Goal: Information Seeking & Learning: Learn about a topic

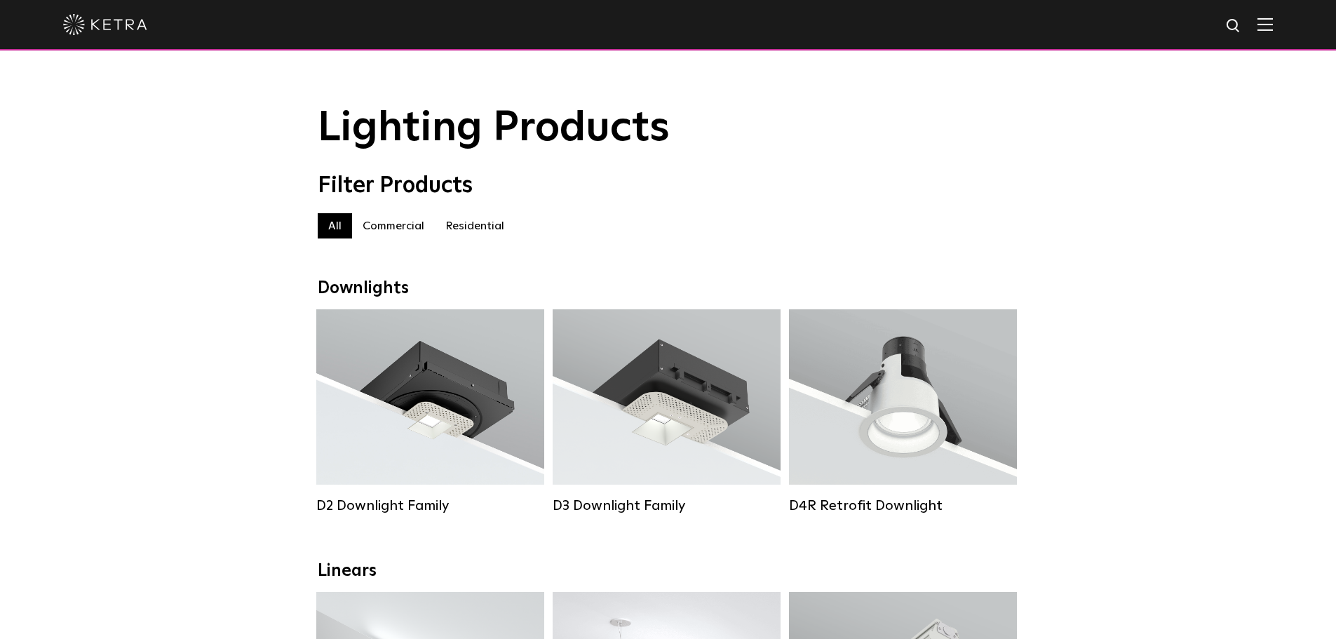
click at [474, 226] on label "Residential" at bounding box center [475, 225] width 80 height 25
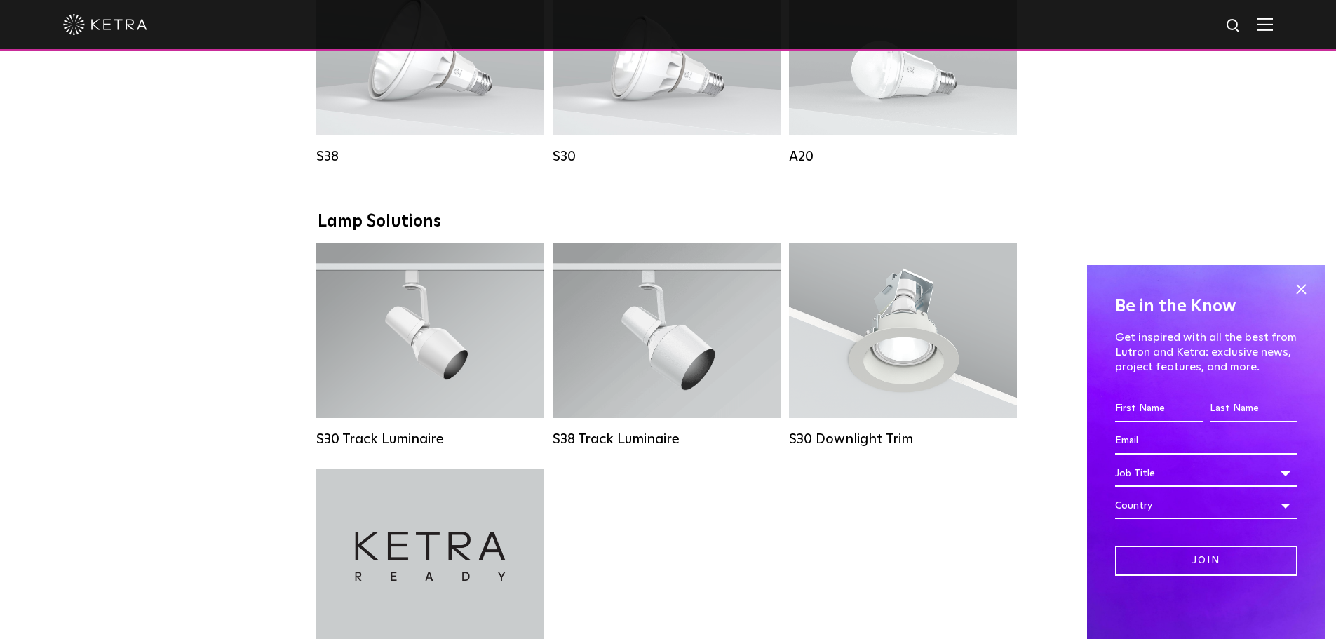
scroll to position [568, 0]
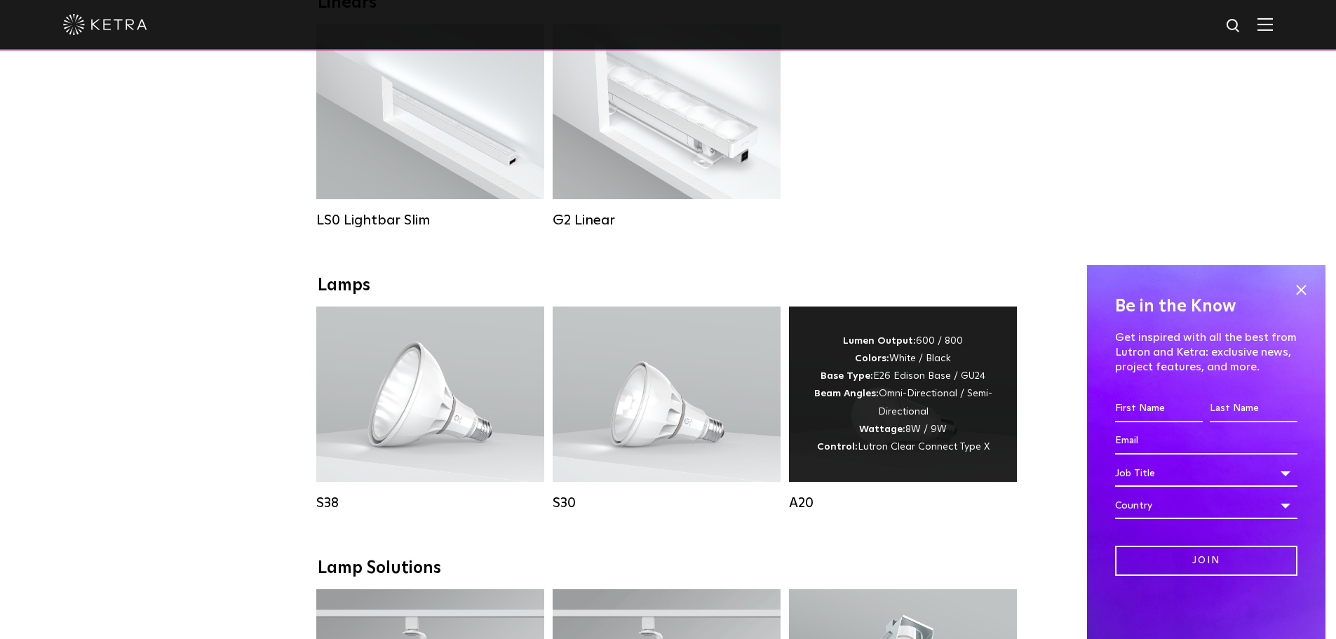
click at [922, 418] on div "Lumen Output: 600 / 800 Colors: White / Black Base Type: E26 Edison Base / GU24…" at bounding box center [903, 393] width 186 height 123
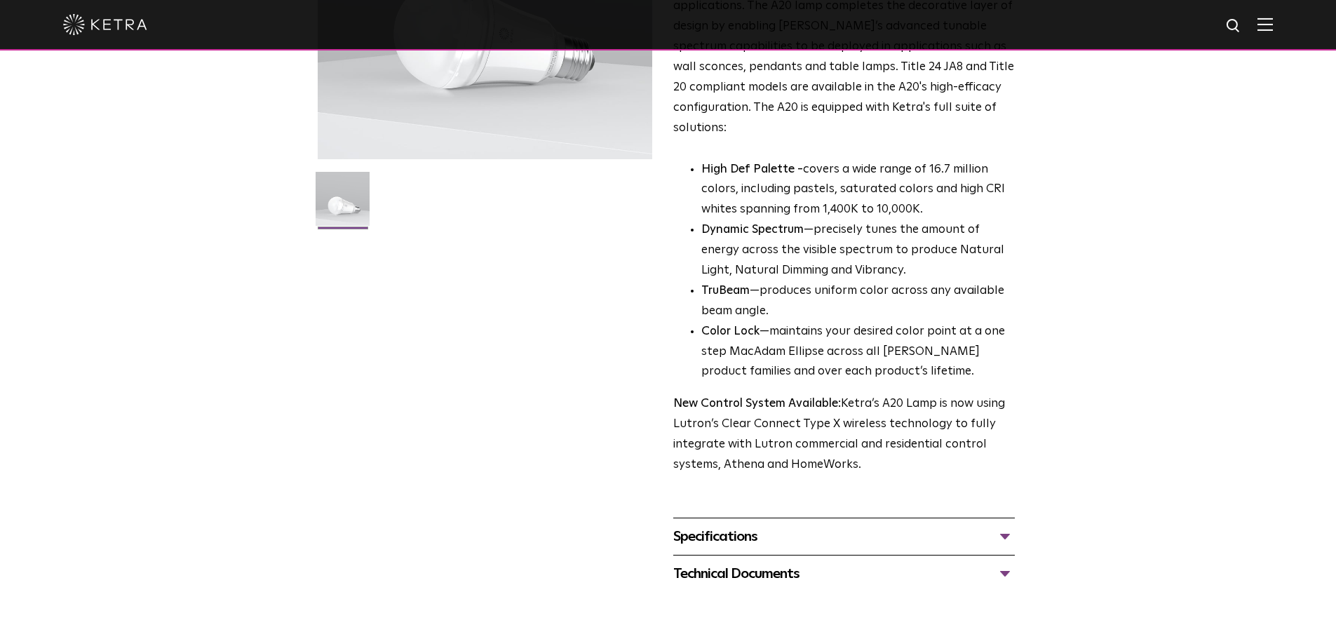
scroll to position [351, 0]
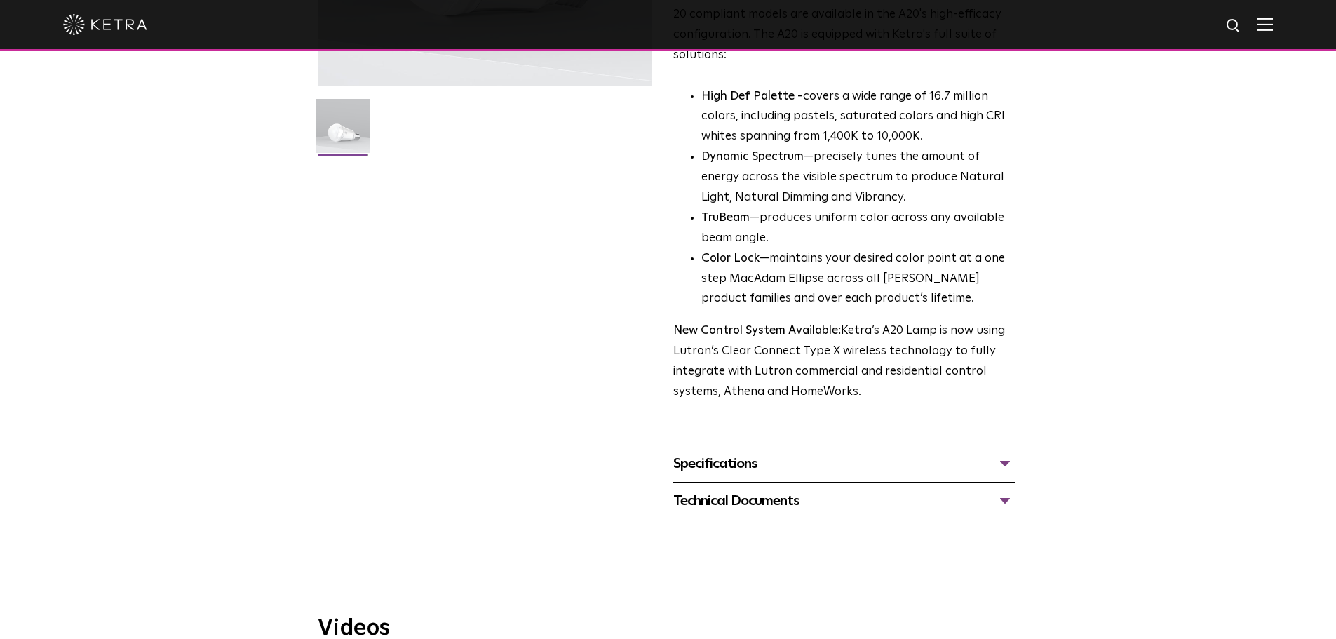
click at [1002, 452] on div "Specifications" at bounding box center [844, 463] width 342 height 22
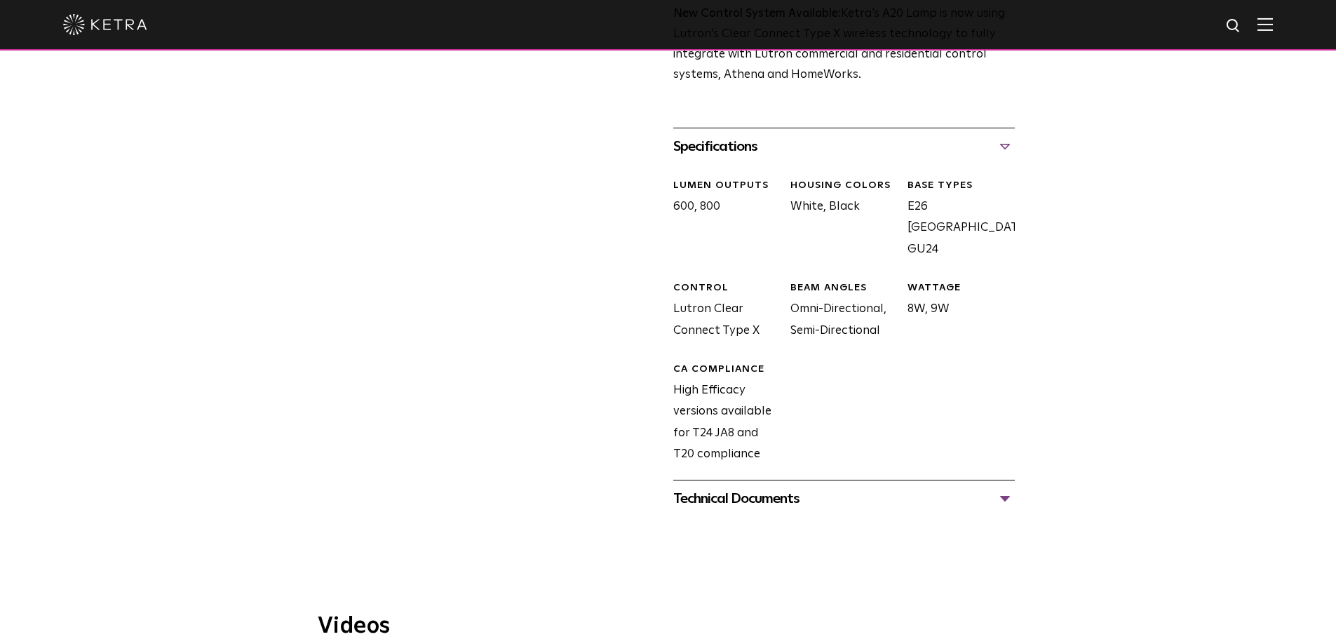
scroll to position [701, 0]
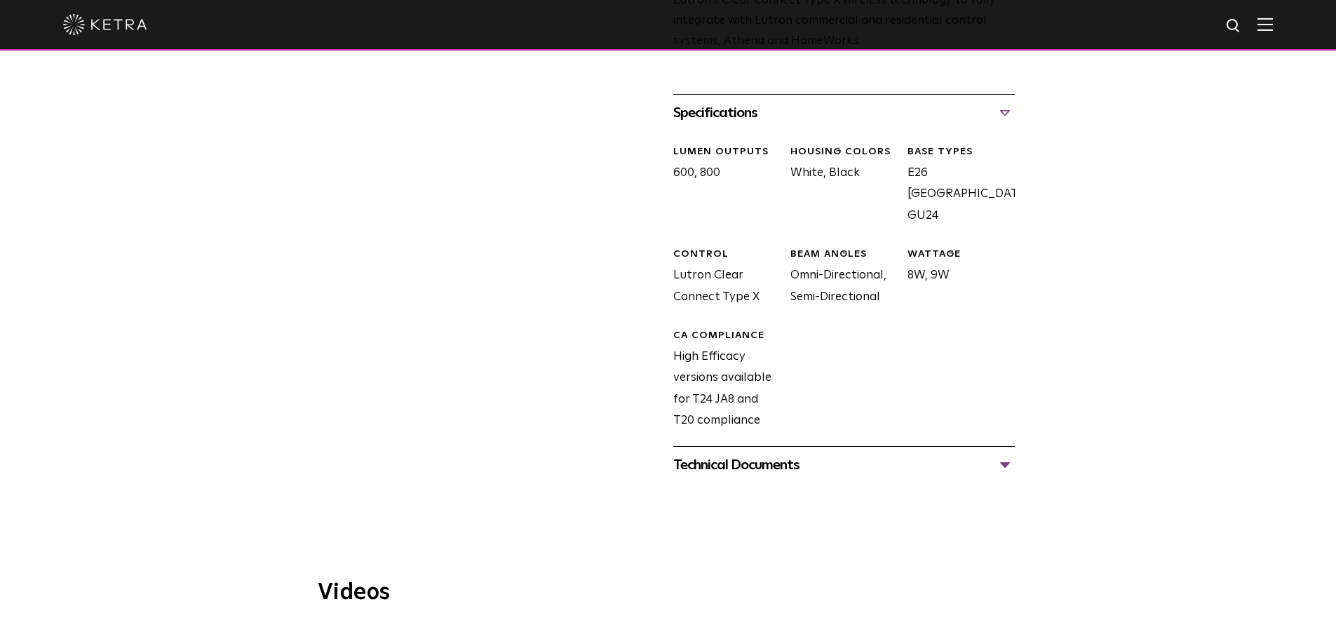
click at [1003, 454] on div "Technical Documents" at bounding box center [844, 465] width 342 height 22
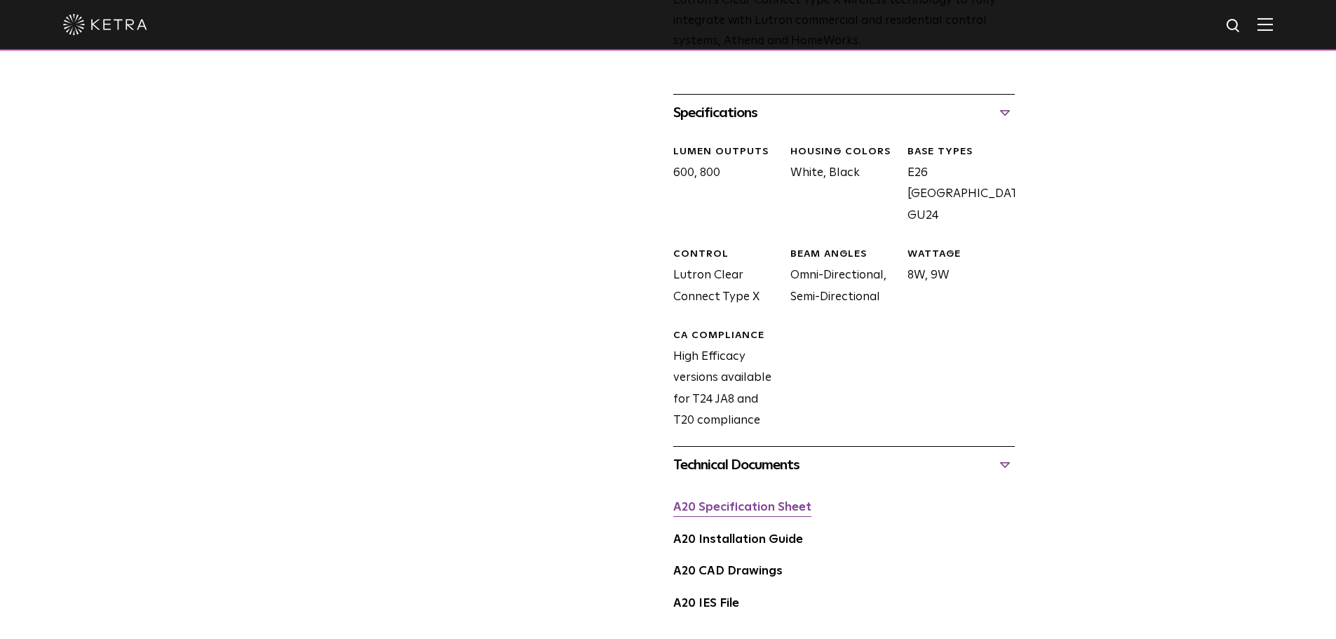
click at [731, 501] on link "A20 Specification Sheet" at bounding box center [742, 507] width 138 height 12
